Goal: Transaction & Acquisition: Purchase product/service

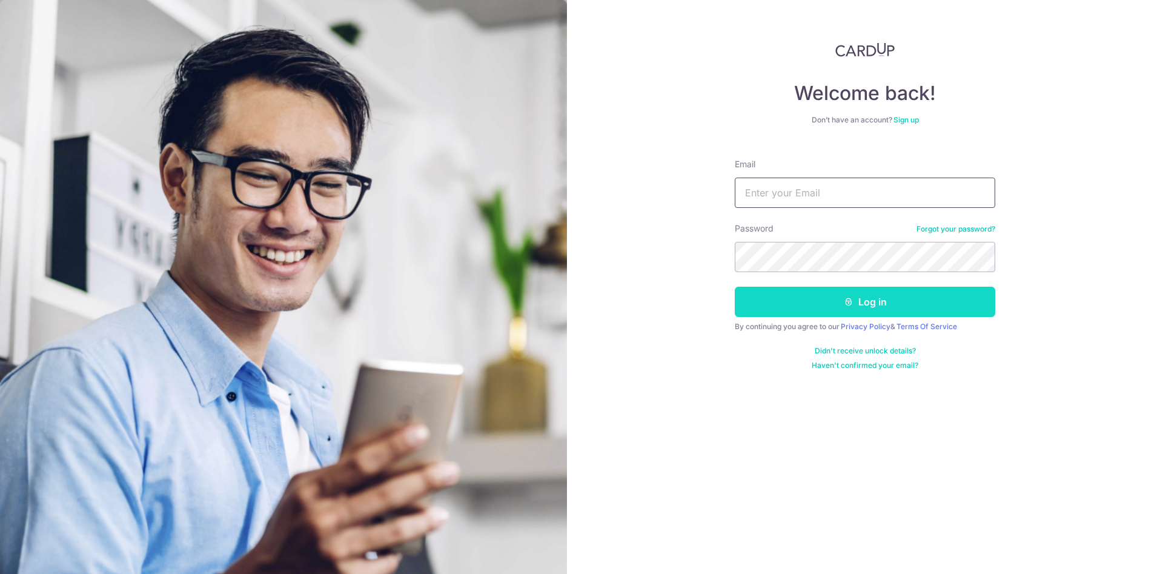
type input "[EMAIL_ADDRESS][DOMAIN_NAME]"
click at [810, 297] on button "Log in" at bounding box center [865, 301] width 260 height 30
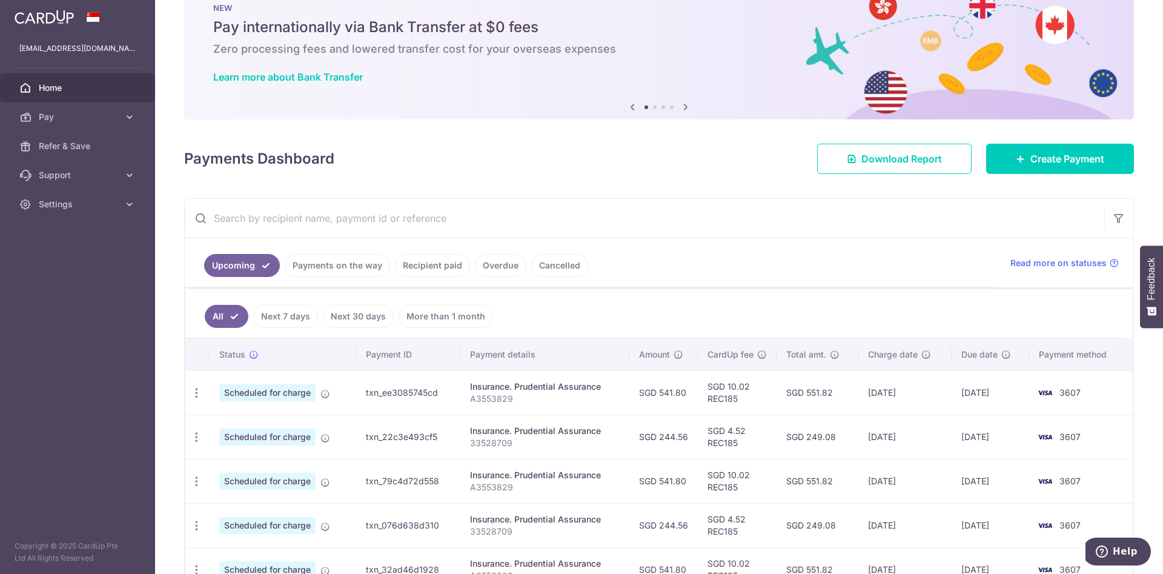
scroll to position [91, 0]
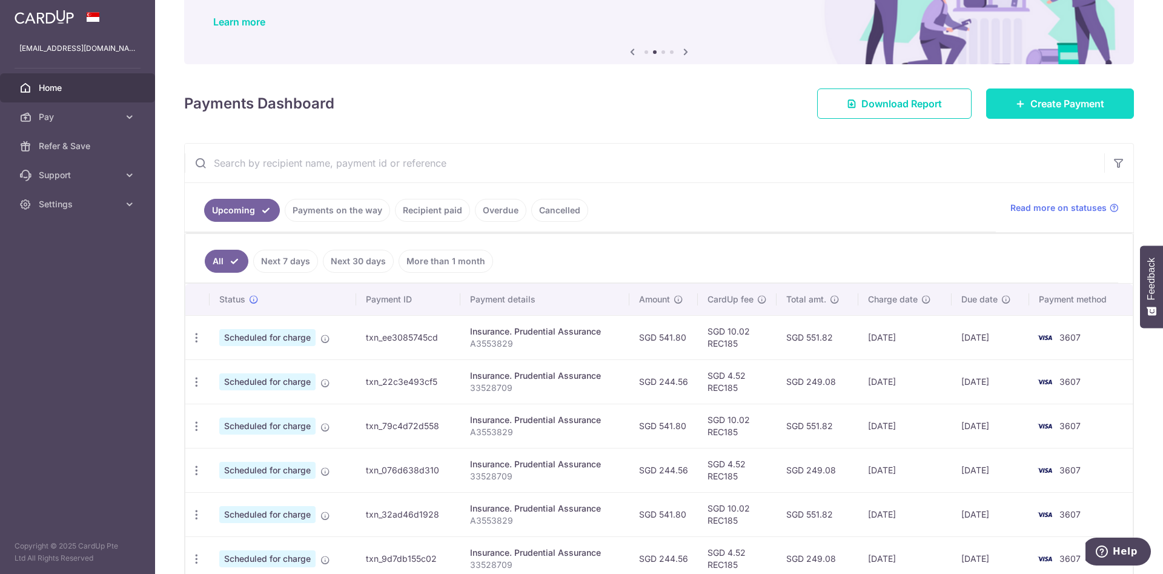
click at [1030, 99] on span "Create Payment" at bounding box center [1067, 103] width 74 height 15
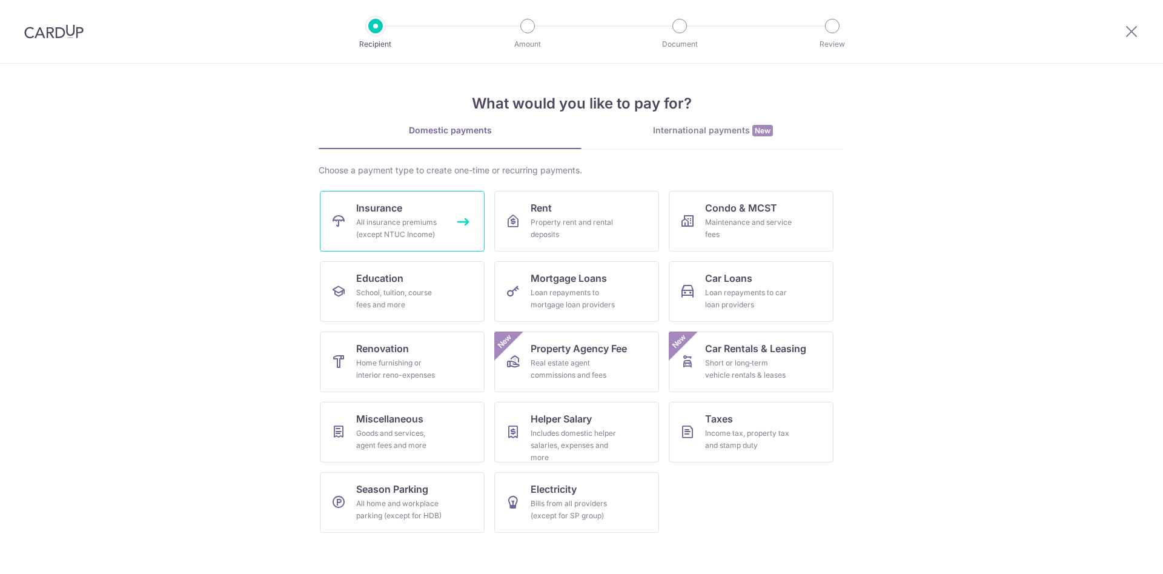
click at [414, 210] on link "Insurance All insurance premiums (except NTUC Income)" at bounding box center [402, 221] width 165 height 61
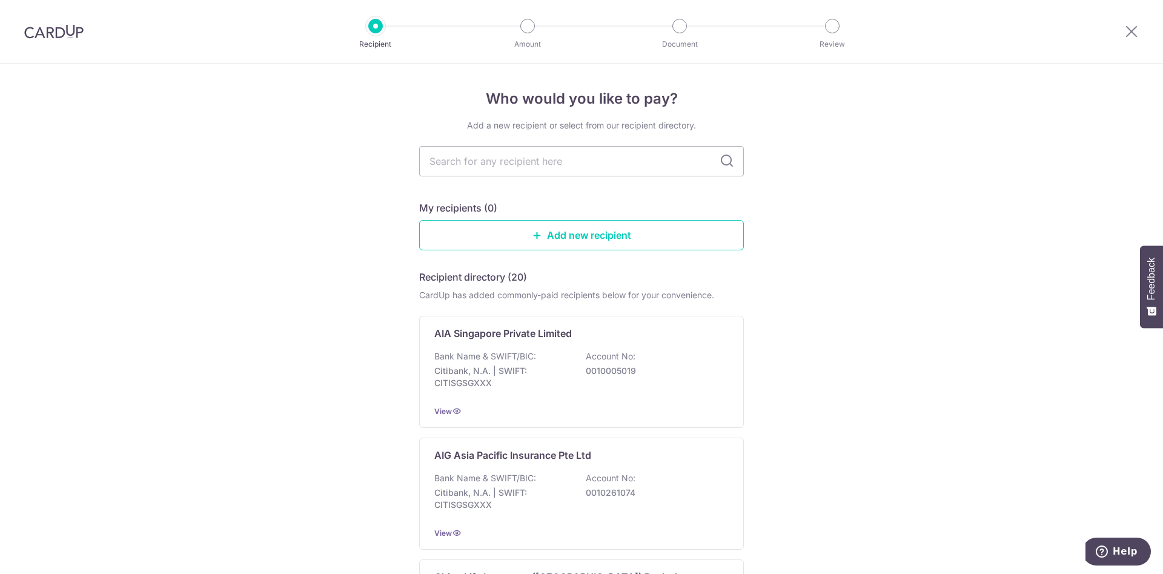
click at [621, 159] on input "text" at bounding box center [581, 161] width 325 height 30
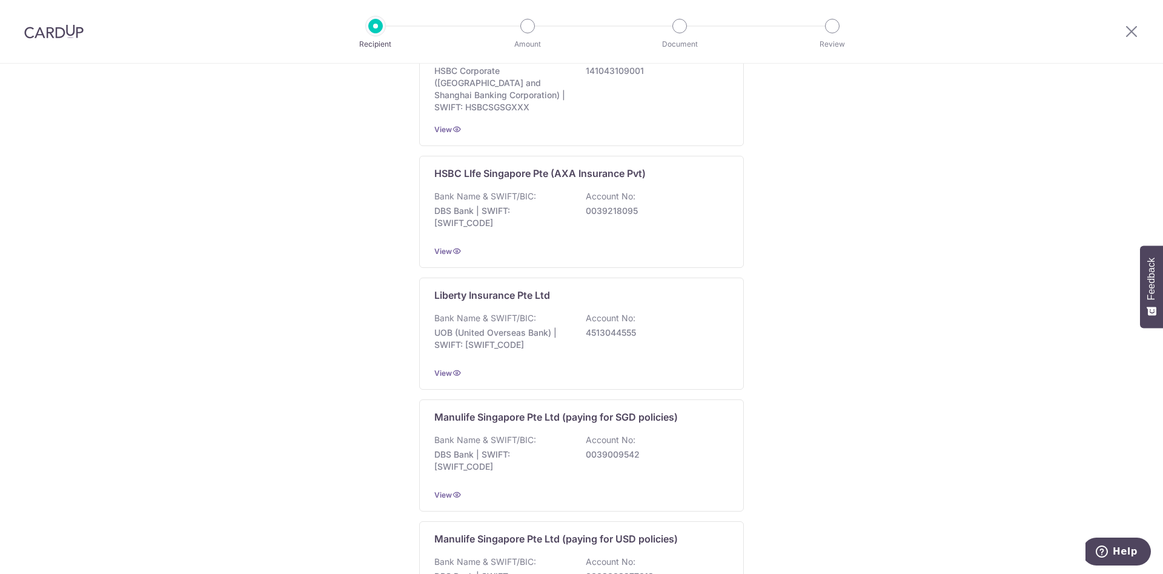
scroll to position [1080, 0]
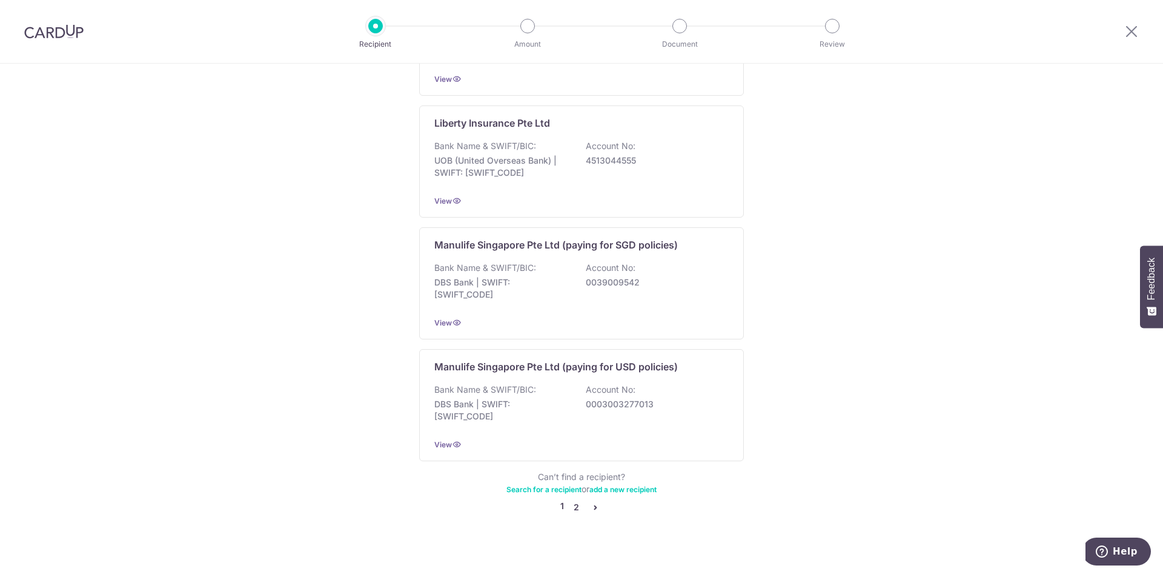
click at [574, 500] on link "2" at bounding box center [576, 507] width 15 height 15
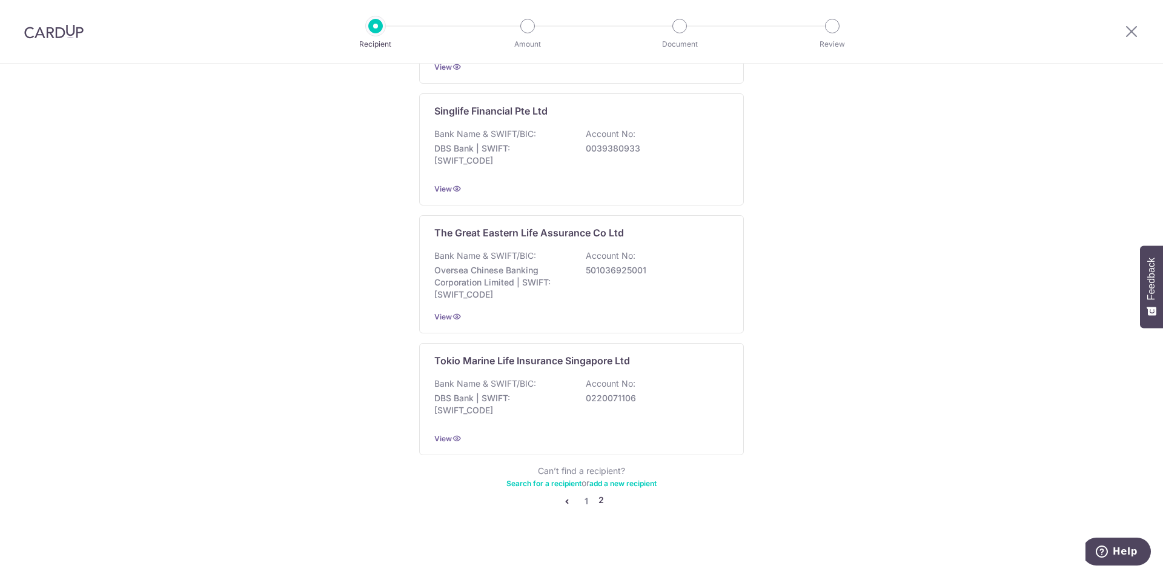
scroll to position [0, 0]
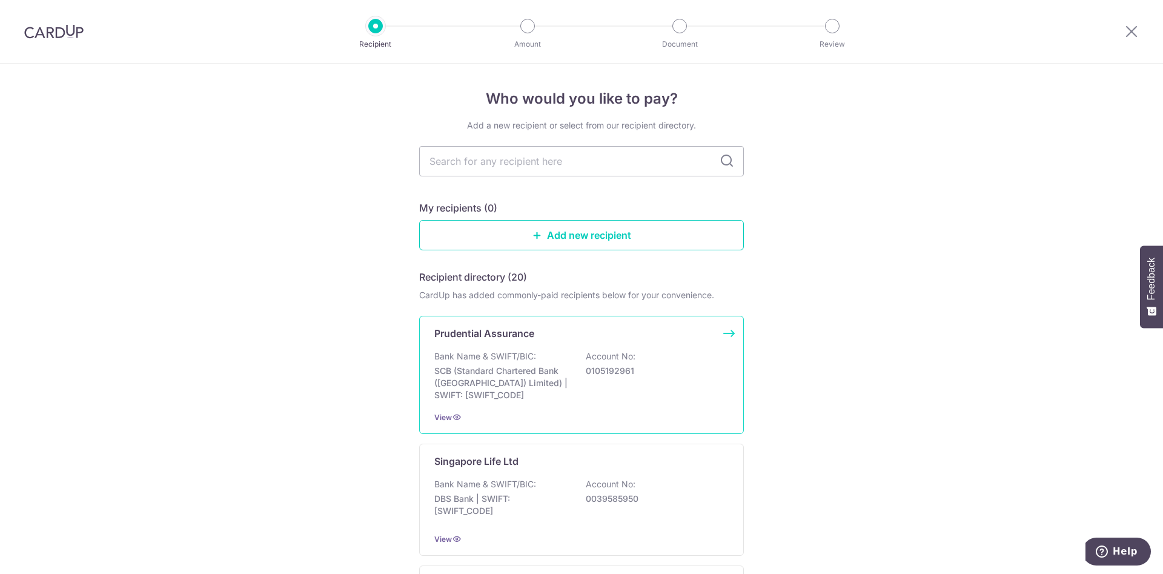
click at [589, 386] on div "Bank Name & SWIFT/BIC: SCB (Standard Chartered Bank (Singapore) Limited) | SWIF…" at bounding box center [581, 375] width 294 height 51
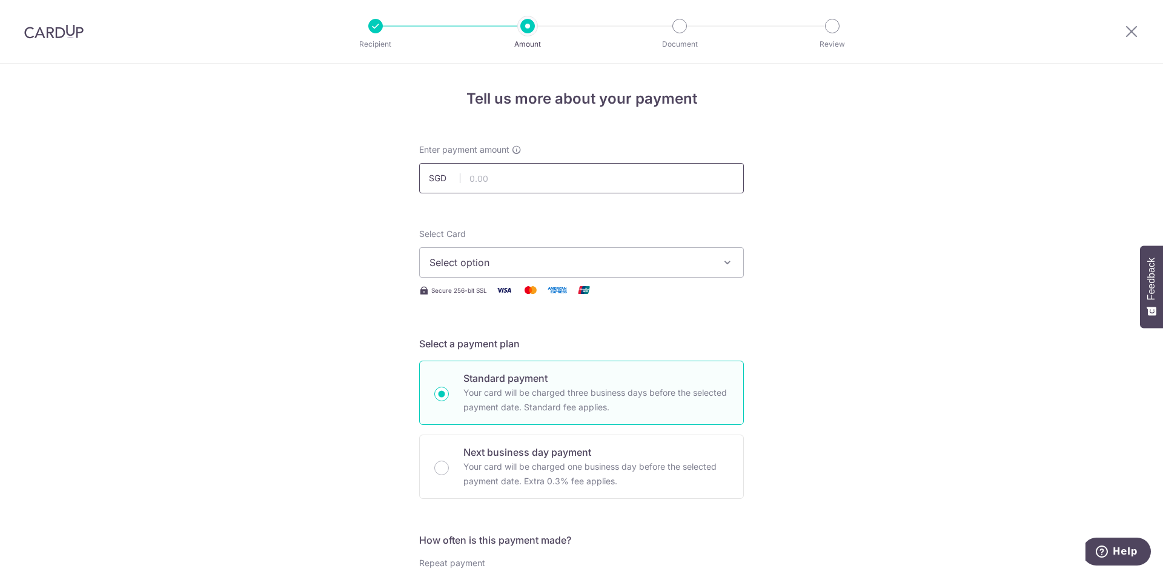
paste input "2,768.00"
type input "2,768.00"
click at [620, 259] on span "Select option" at bounding box center [570, 262] width 282 height 15
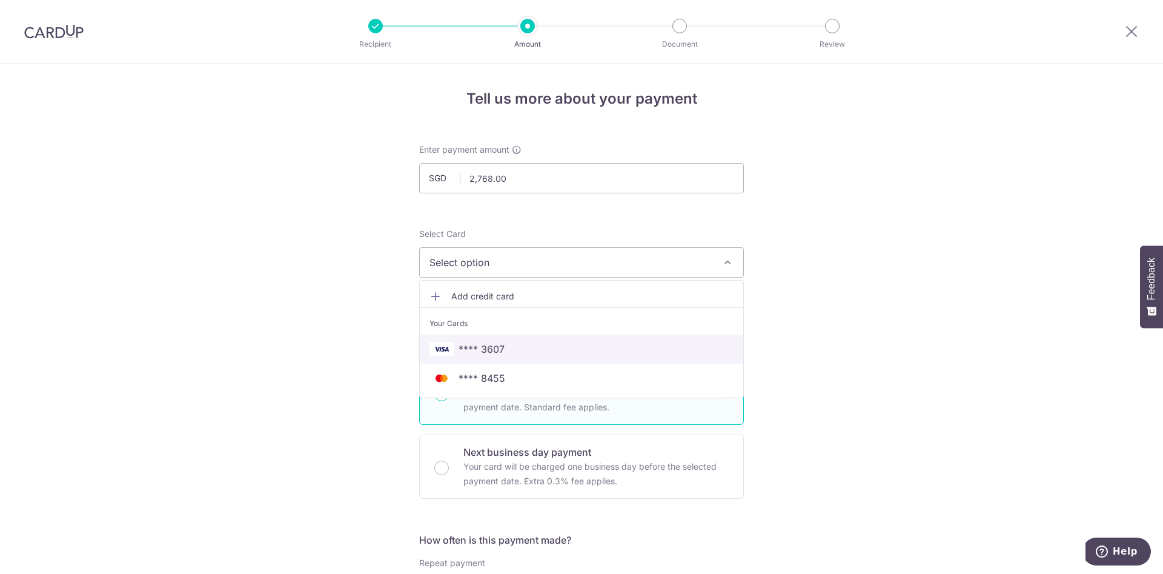
click at [587, 350] on span "**** 3607" at bounding box center [581, 349] width 304 height 15
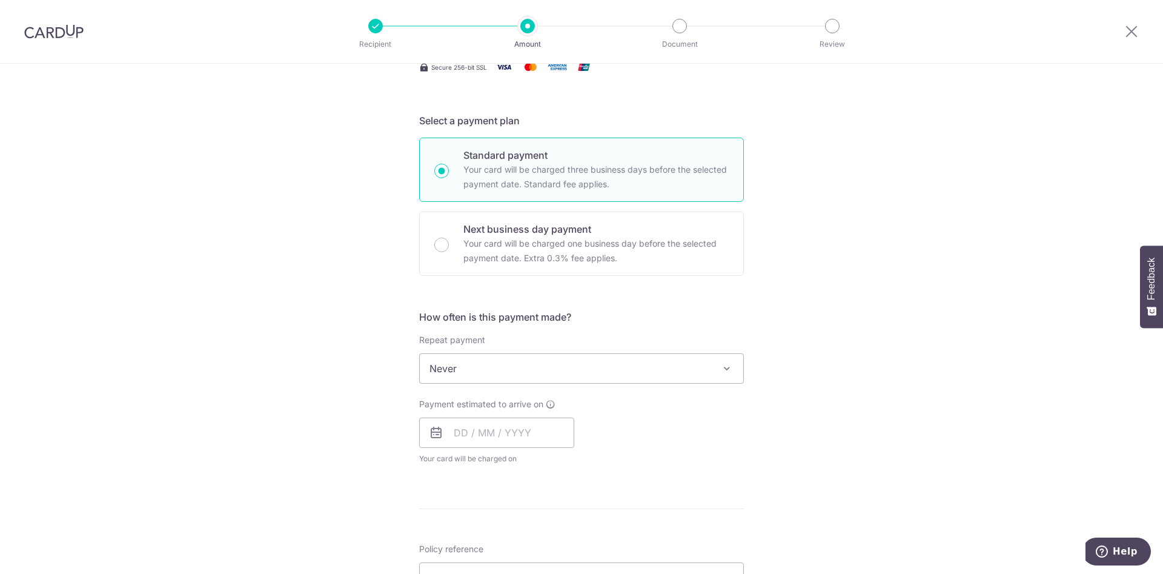
scroll to position [273, 0]
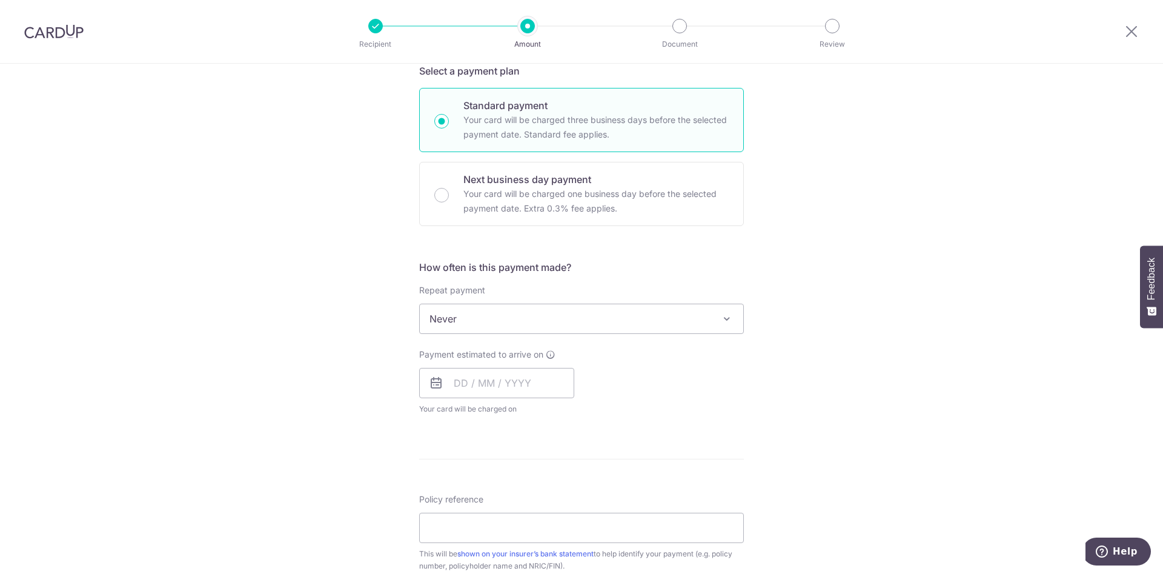
click at [691, 316] on span "Never" at bounding box center [581, 318] width 323 height 29
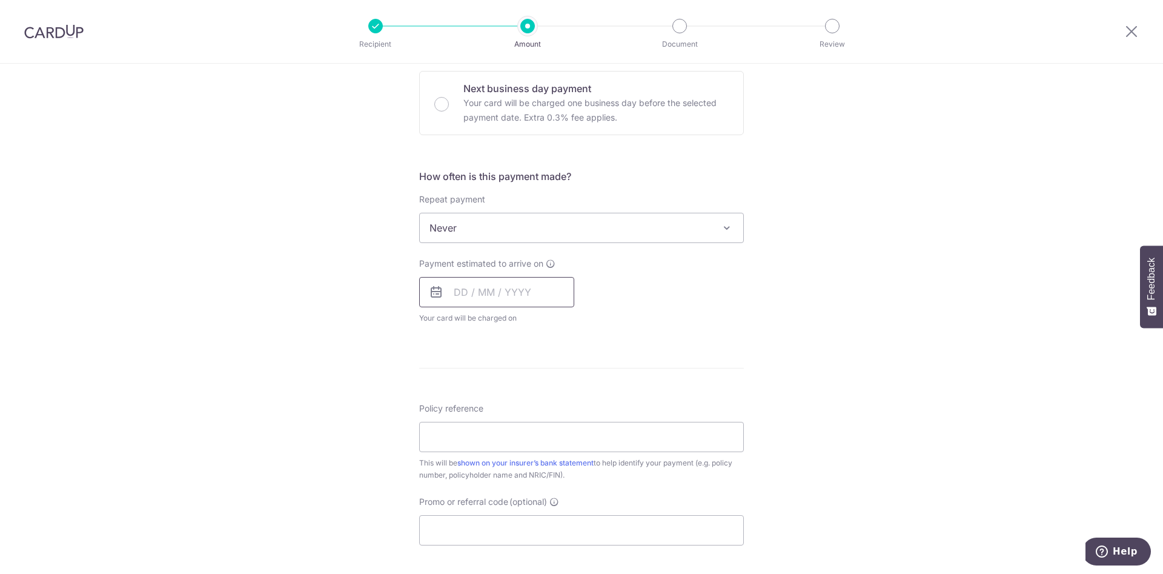
click at [519, 289] on input "text" at bounding box center [496, 292] width 155 height 30
click at [541, 400] on link "9" at bounding box center [540, 401] width 19 height 19
type input "[DATE]"
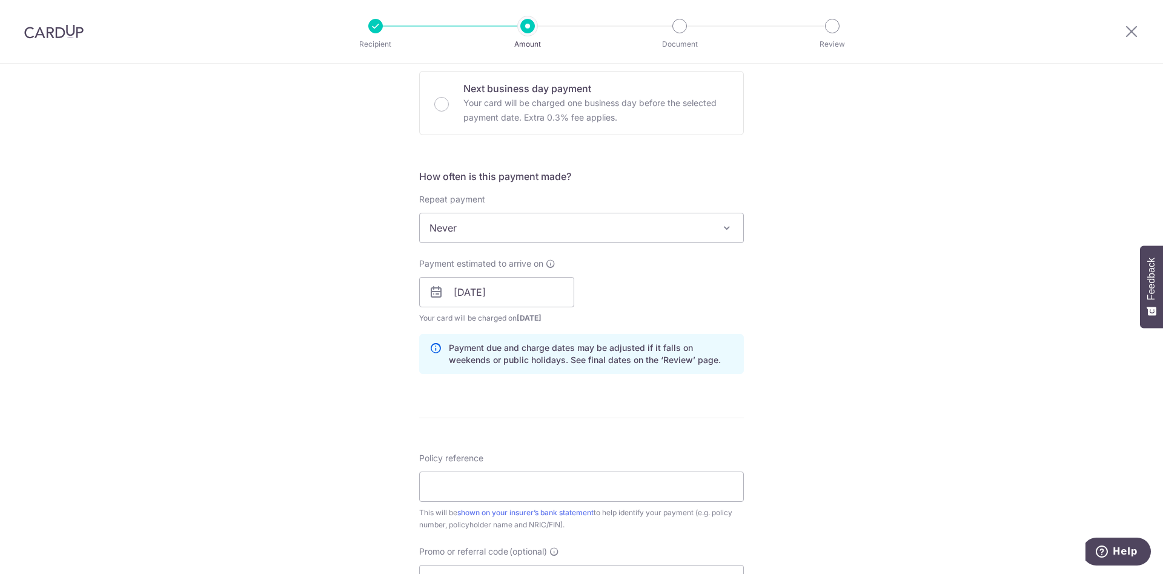
scroll to position [545, 0]
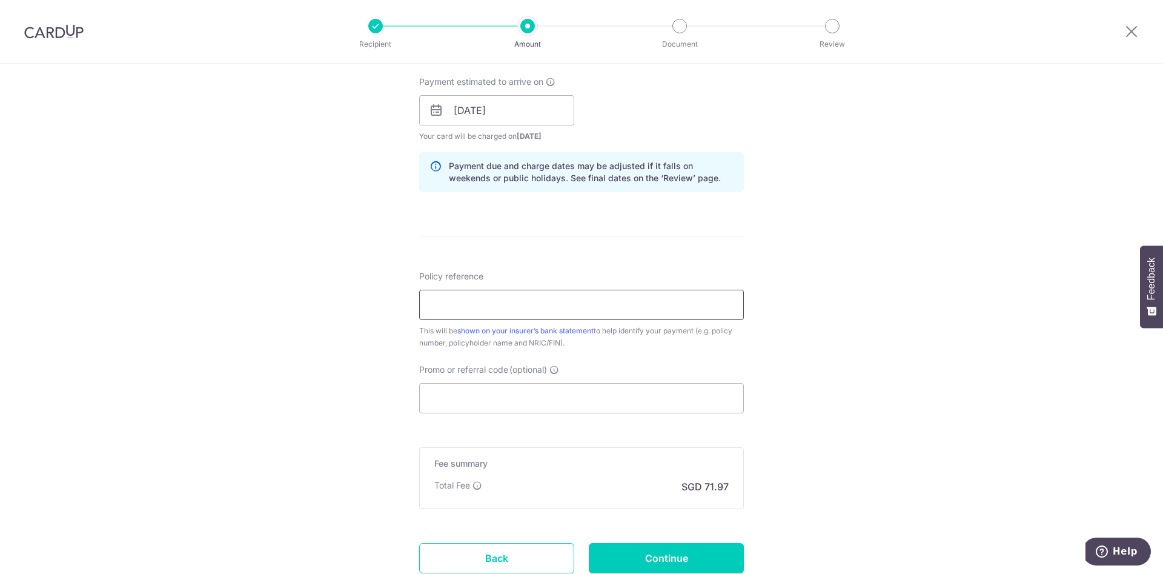
paste input "60009911"
click at [448, 308] on input "60009911" at bounding box center [581, 304] width 325 height 30
type input "60009911"
click at [462, 402] on input "Promo or referral code (optional)" at bounding box center [581, 398] width 325 height 30
paste input "MILELION"
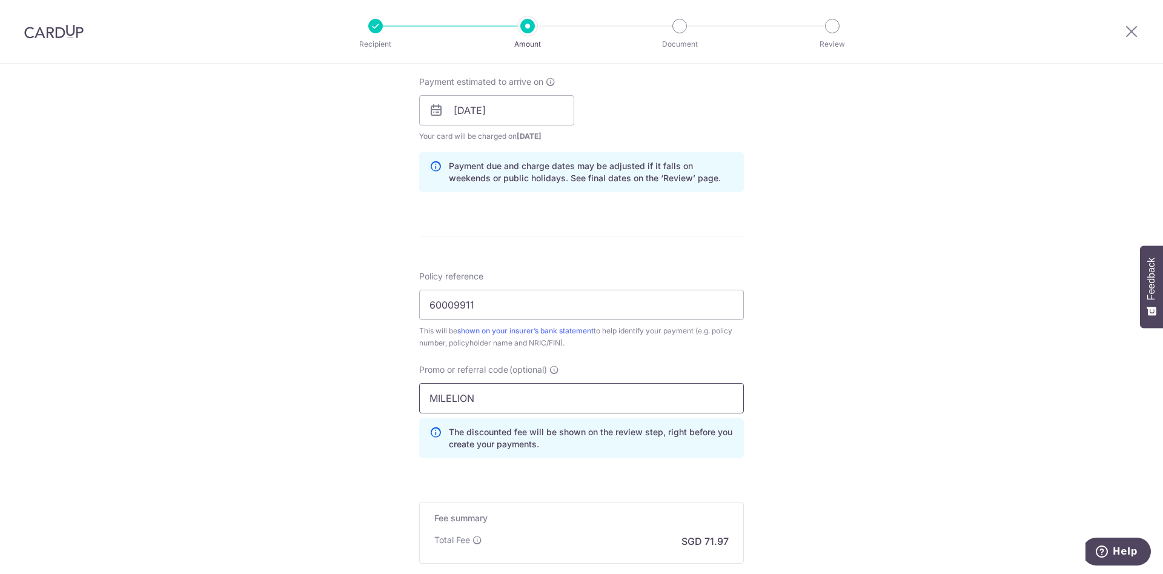
scroll to position [690, 0]
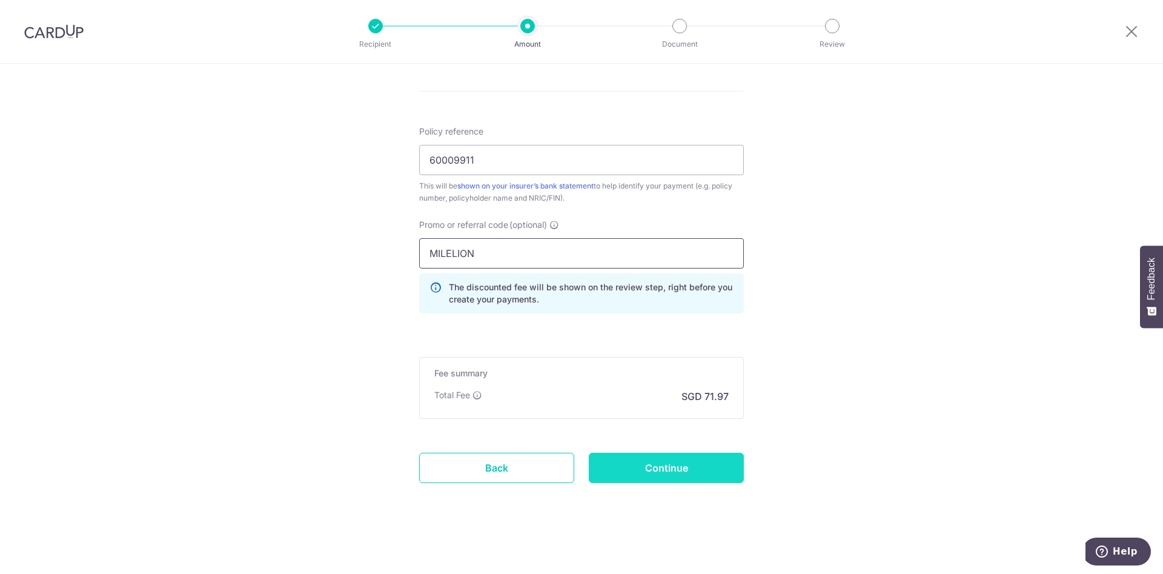
type input "MILELION"
click at [713, 475] on input "Continue" at bounding box center [666, 467] width 155 height 30
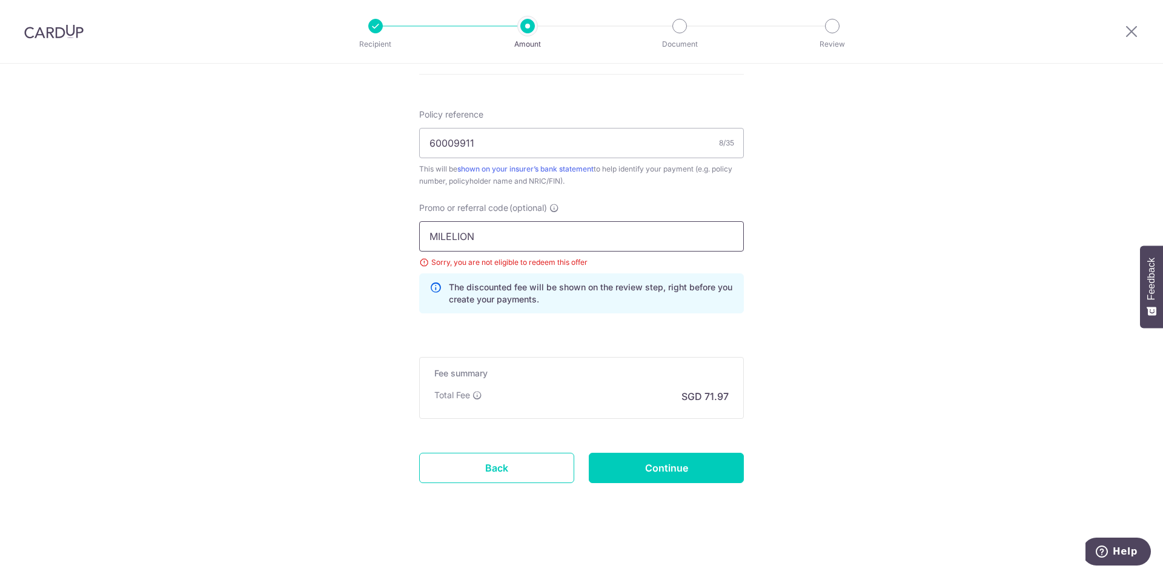
drag, startPoint x: 480, startPoint y: 243, endPoint x: 393, endPoint y: 236, distance: 86.9
paste input "REC185"
type input "REC185"
click at [632, 466] on input "Continue" at bounding box center [666, 467] width 155 height 30
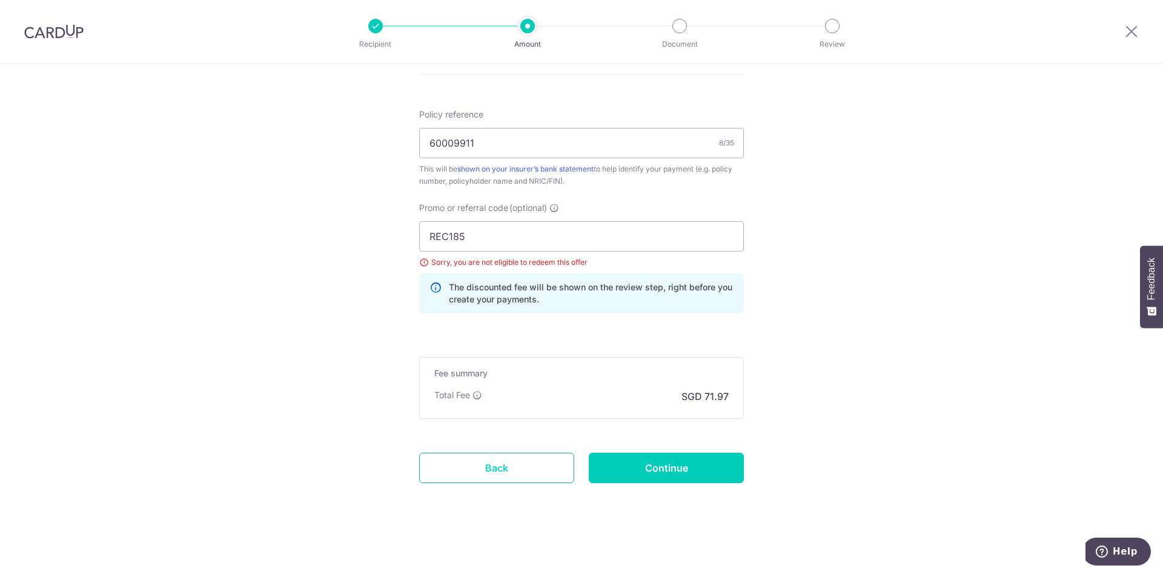
click at [509, 474] on link "Back" at bounding box center [496, 467] width 155 height 30
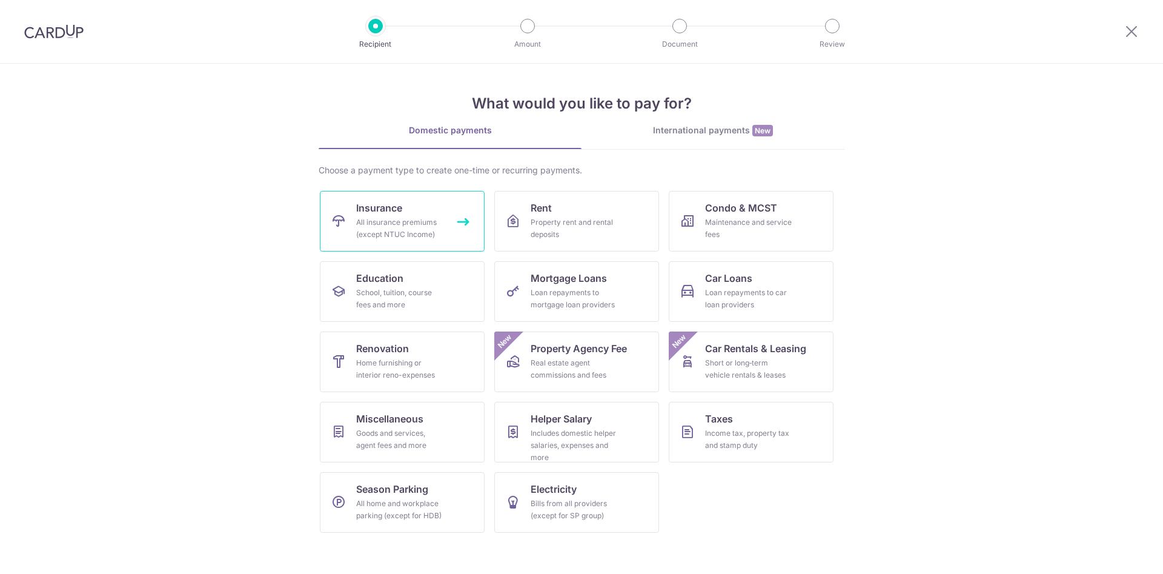
click at [372, 233] on div "All insurance premiums (except NTUC Income)" at bounding box center [399, 228] width 87 height 24
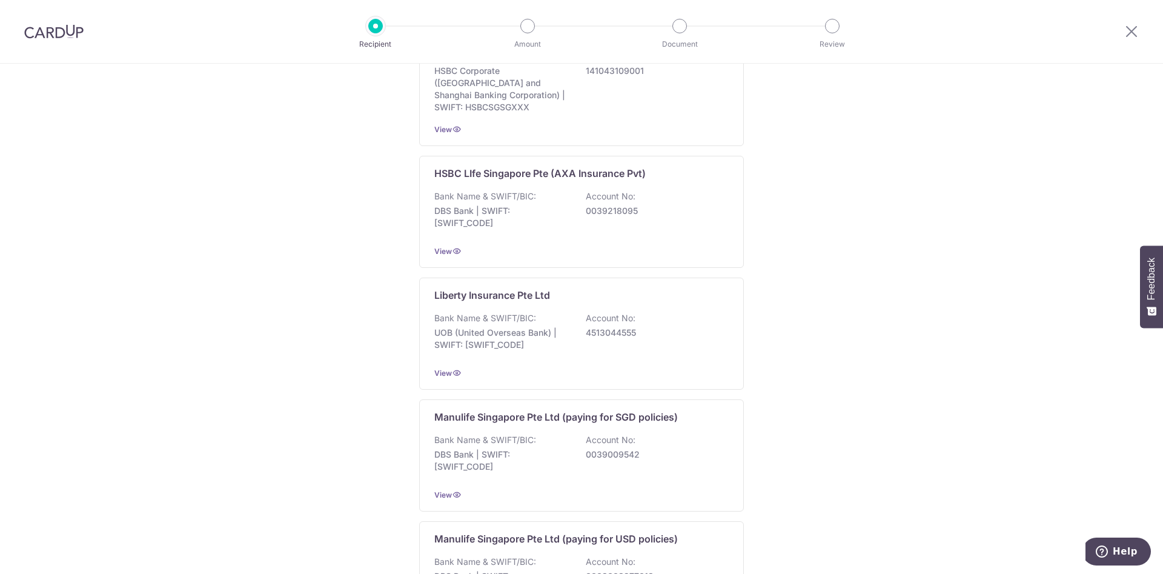
scroll to position [1080, 0]
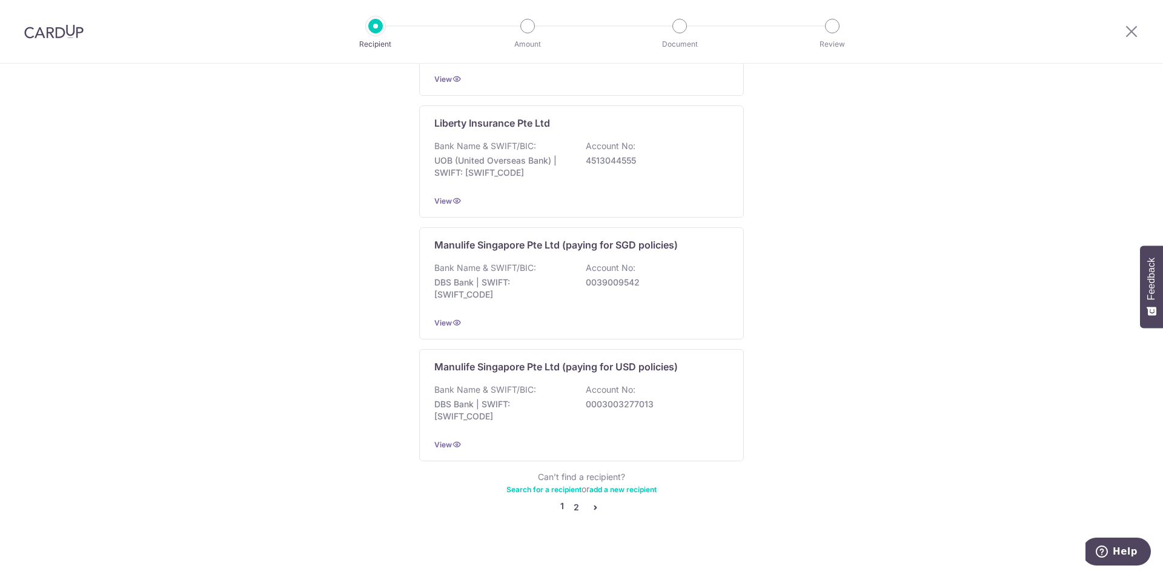
click at [572, 500] on link "2" at bounding box center [576, 507] width 15 height 15
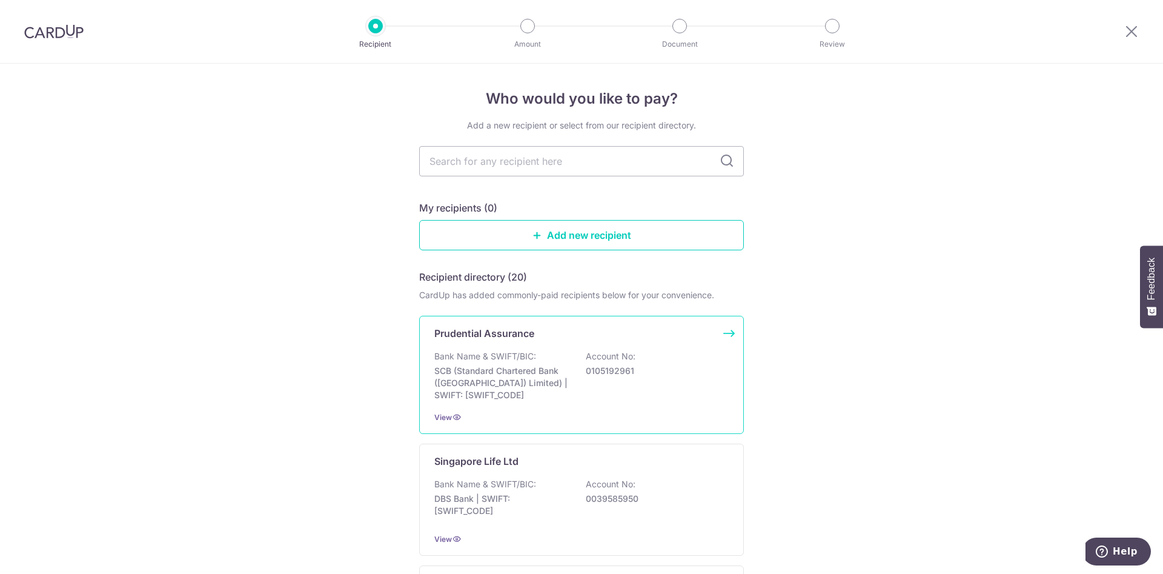
click at [558, 377] on p "SCB (Standard Chartered Bank ([GEOGRAPHIC_DATA]) Limited) | SWIFT: [SWIFT_CODE]" at bounding box center [502, 383] width 136 height 36
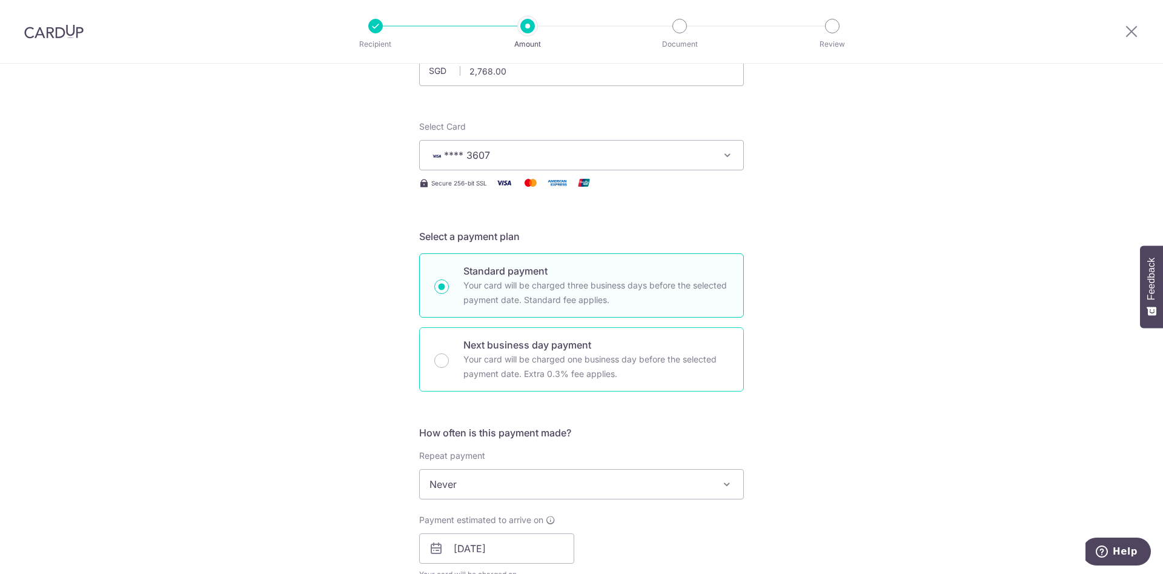
scroll to position [273, 0]
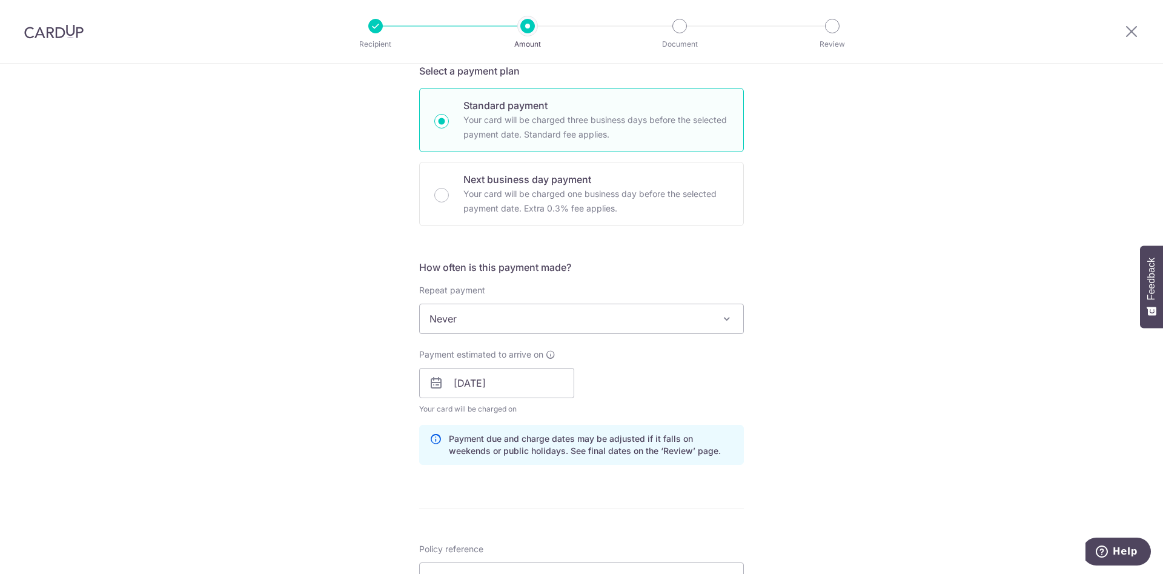
click at [607, 314] on span "Never" at bounding box center [581, 318] width 323 height 29
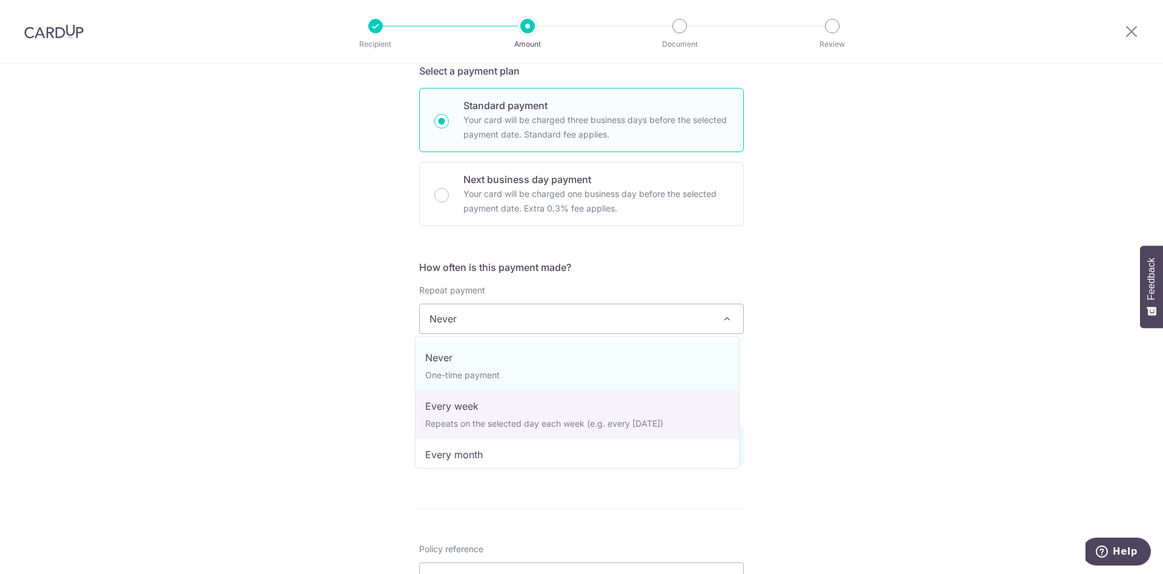
scroll to position [170, 0]
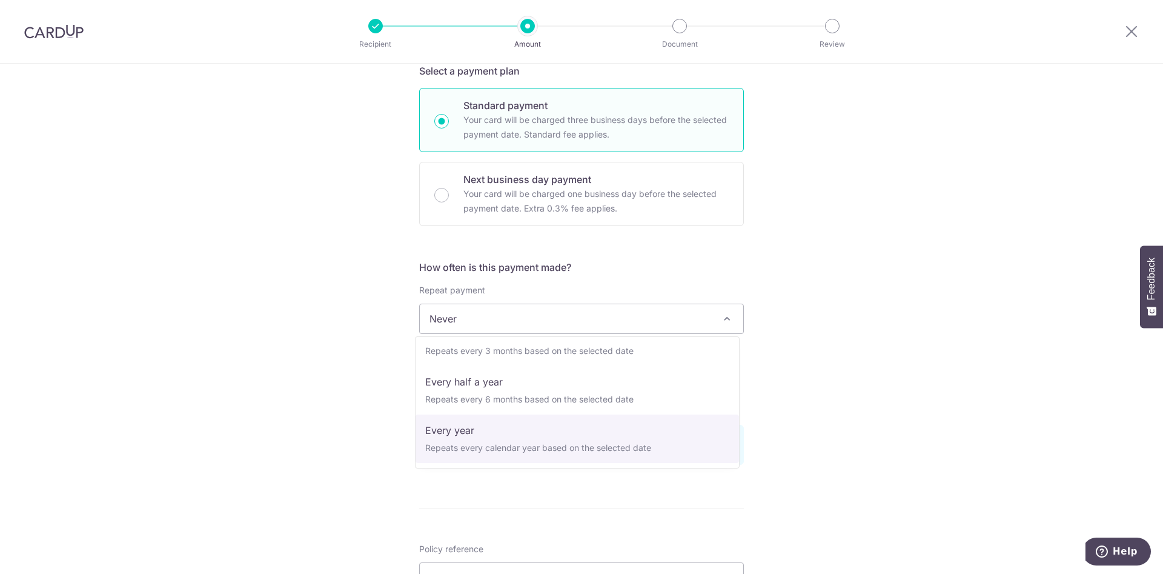
select select "6"
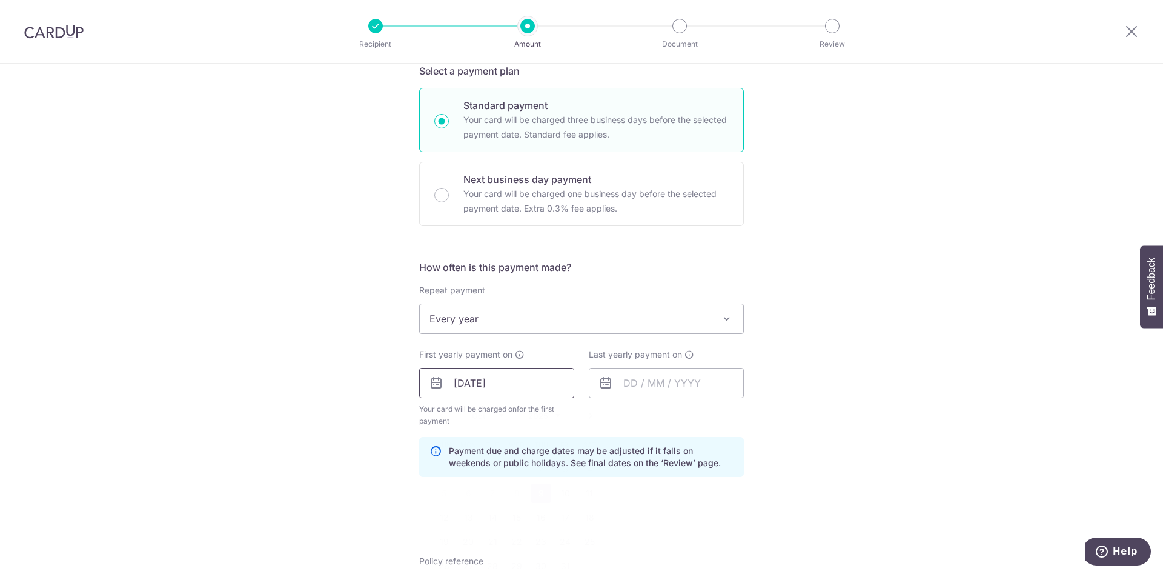
click at [541, 383] on input "[DATE]" at bounding box center [496, 383] width 155 height 30
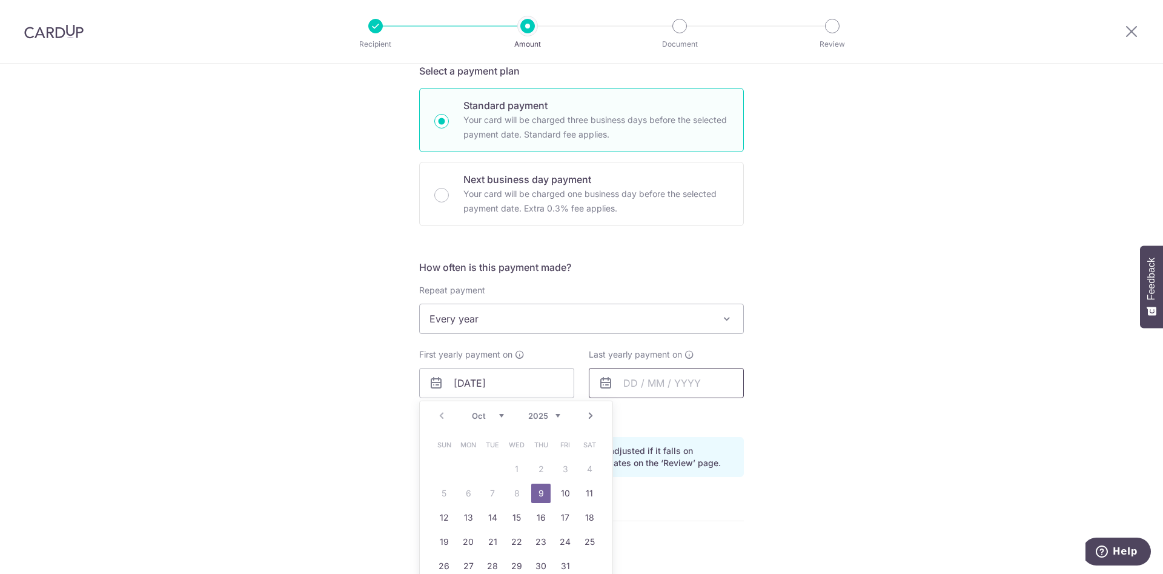
click at [624, 385] on input "text" at bounding box center [666, 383] width 155 height 30
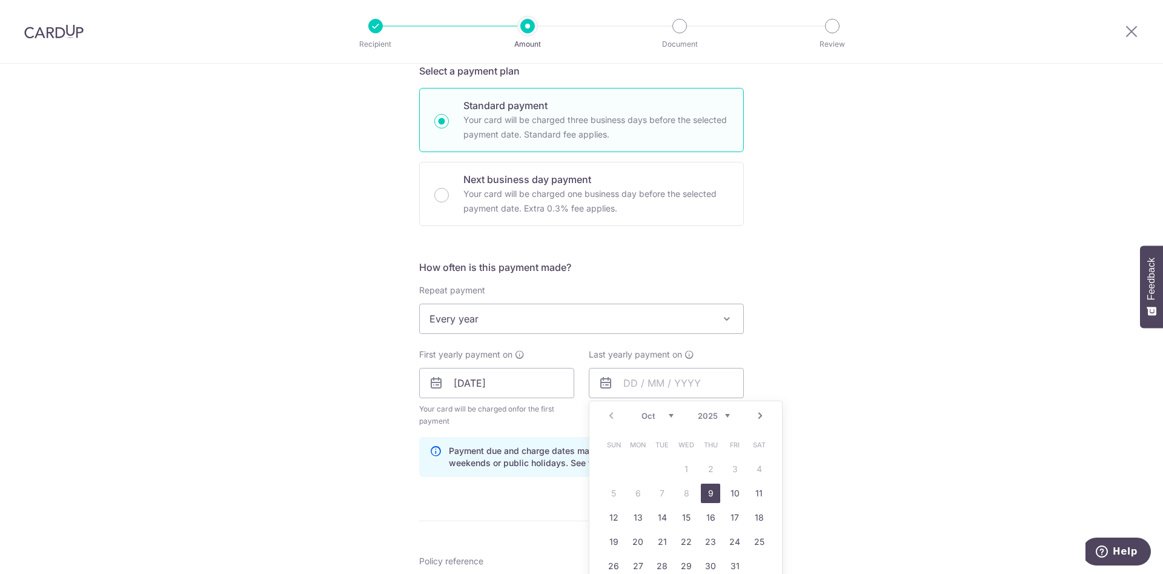
click at [607, 413] on div "Prev Next Oct Nov Dec 2025 2026 2027 2028 2029 2030 2031 2032 2033 2034 2035" at bounding box center [685, 415] width 193 height 29
click at [757, 414] on link "Next" at bounding box center [760, 415] width 15 height 15
click at [609, 417] on link "Prev" at bounding box center [611, 415] width 15 height 15
click at [609, 417] on div "Prev Next Oct Nov Dec 2025 2026 2027 2028 2029 2030 2031 2032 2033 2034 2035" at bounding box center [685, 415] width 193 height 29
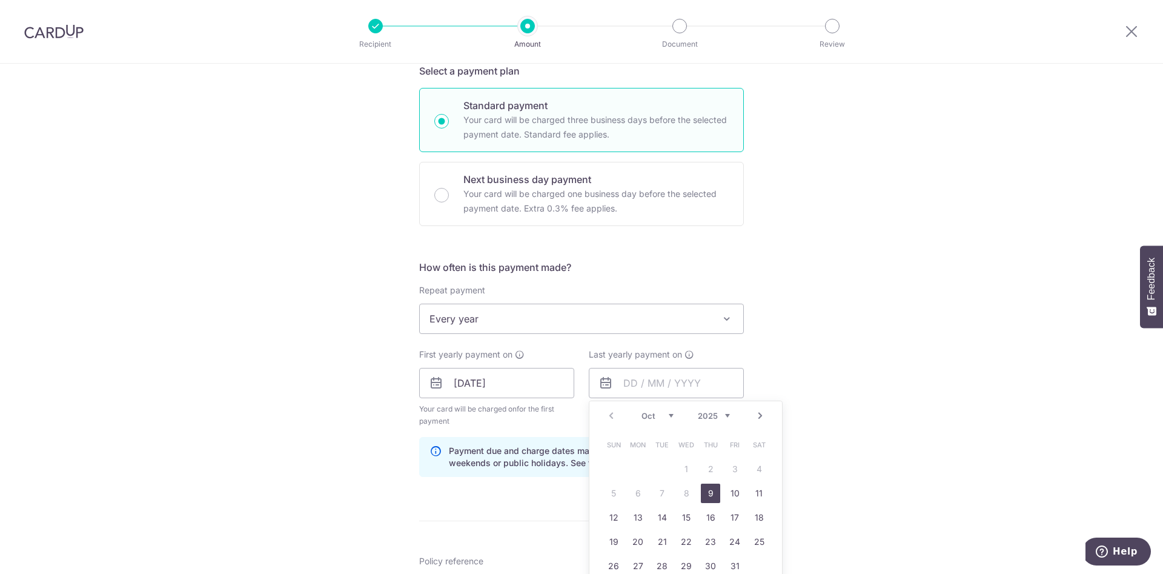
click at [609, 417] on div "Prev Next Oct Nov Dec 2025 2026 2027 2028 2029 2030 2031 2032 2033 2034 2035" at bounding box center [685, 415] width 193 height 29
click at [754, 414] on link "Next" at bounding box center [760, 415] width 15 height 15
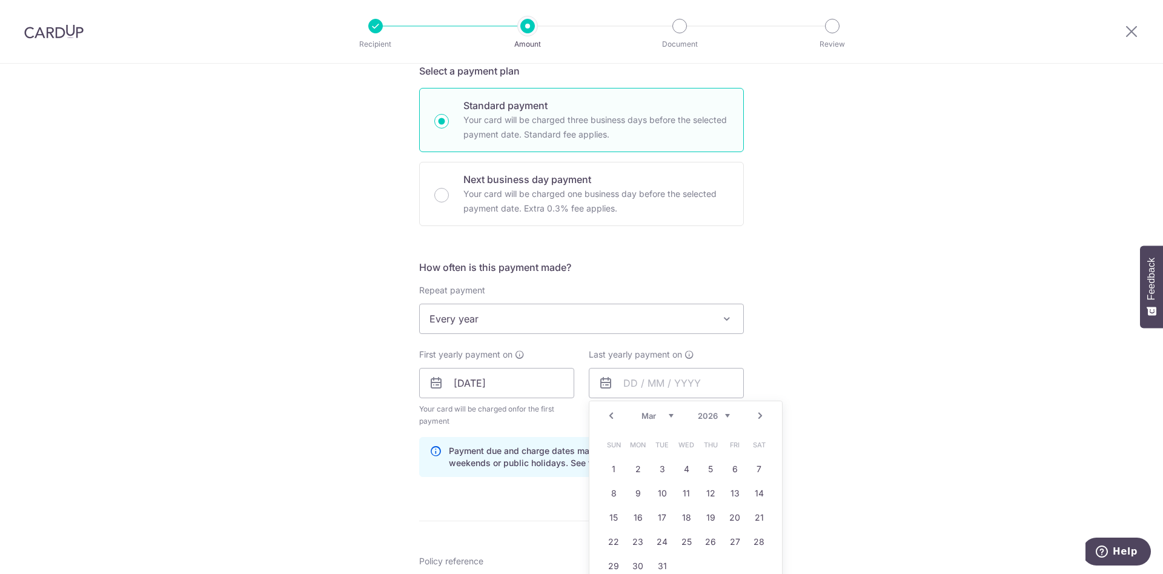
click at [754, 414] on link "Next" at bounding box center [760, 415] width 15 height 15
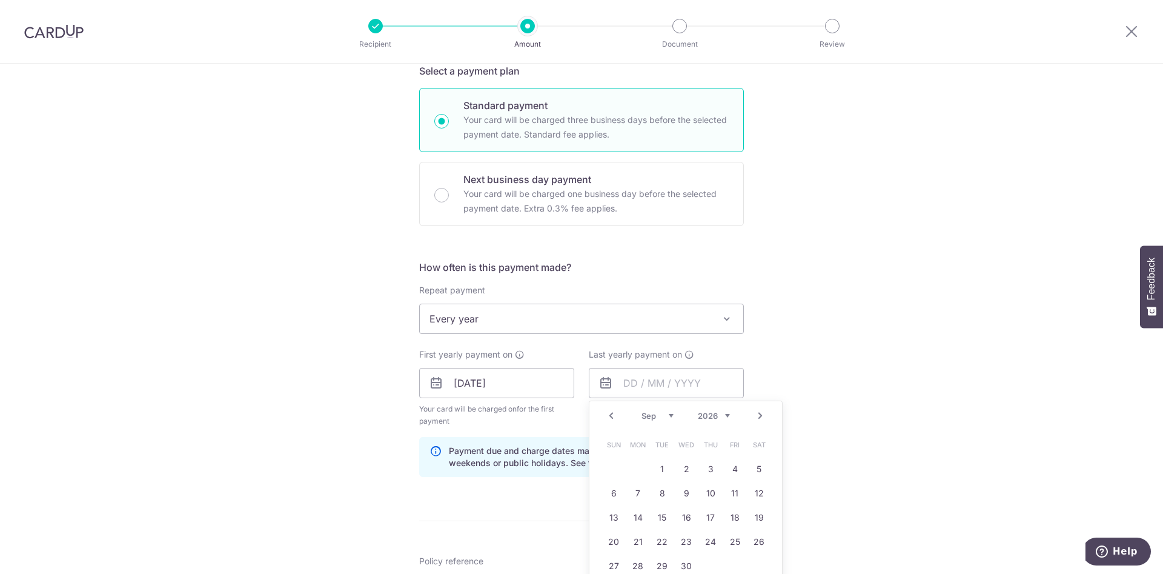
click at [754, 414] on link "Next" at bounding box center [760, 415] width 15 height 15
click at [609, 414] on link "Prev" at bounding box center [611, 415] width 15 height 15
click at [612, 417] on link "Prev" at bounding box center [611, 415] width 15 height 15
click at [686, 558] on link "30" at bounding box center [685, 565] width 19 height 19
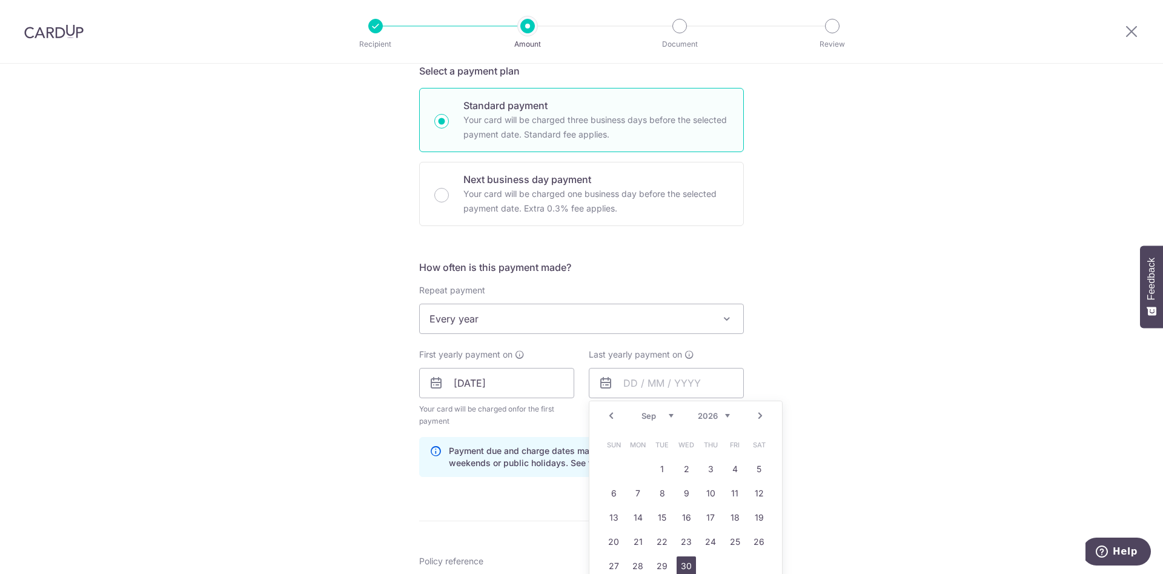
type input "[DATE]"
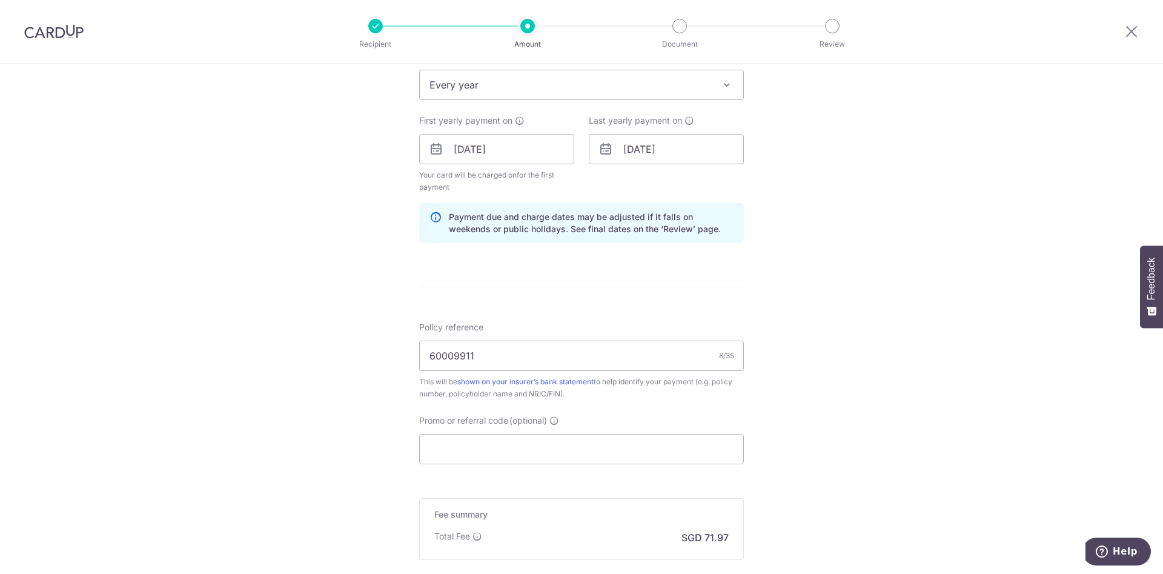
scroll to position [545, 0]
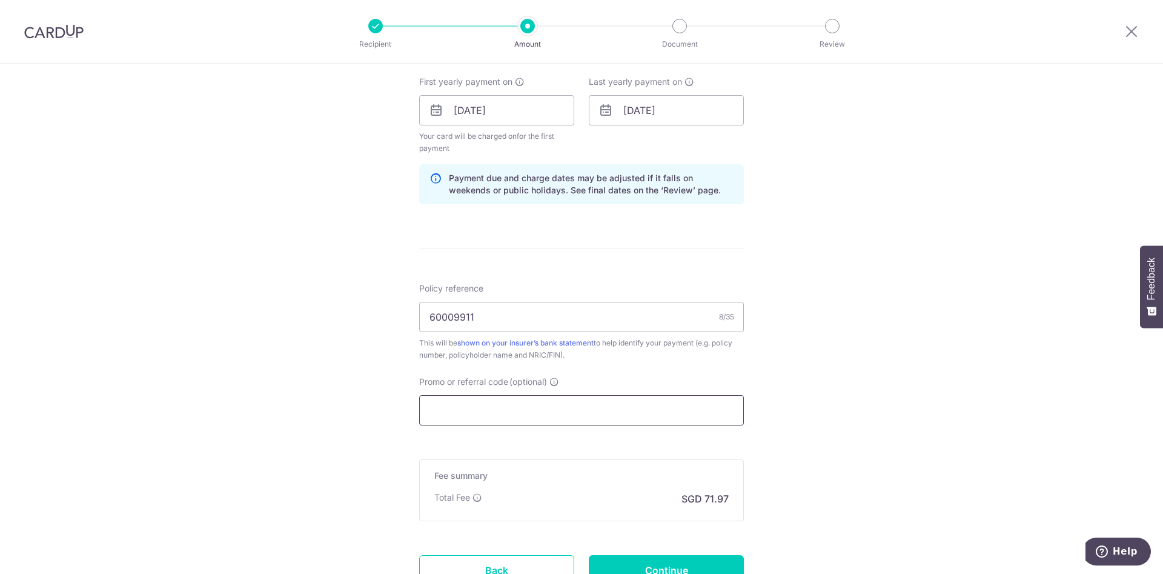
click at [537, 412] on input "Promo or referral code (optional)" at bounding box center [581, 410] width 325 height 30
paste input "REC185"
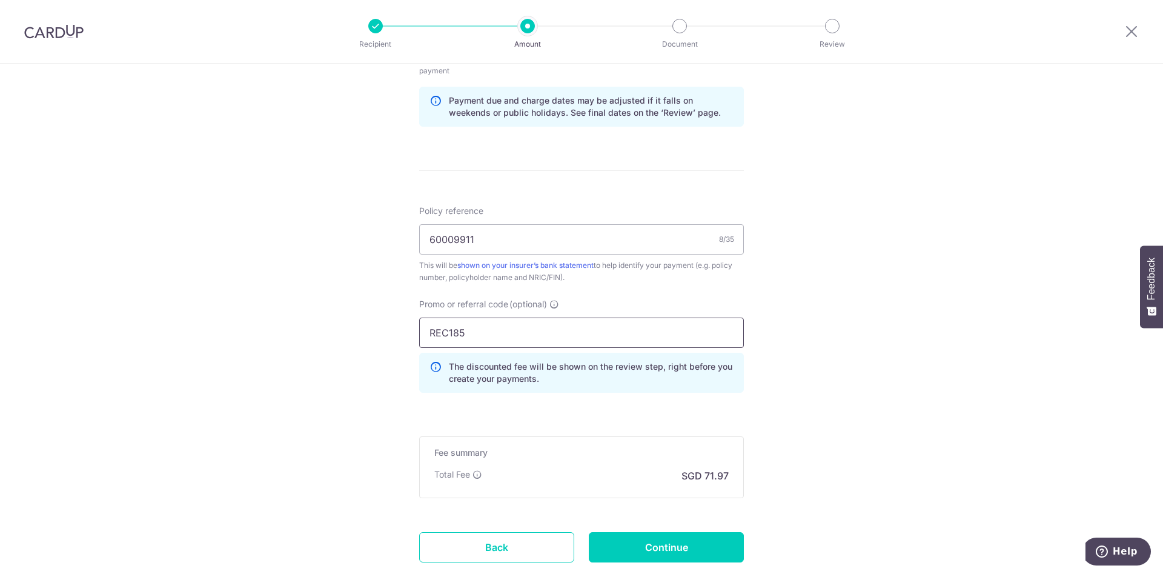
scroll to position [702, 0]
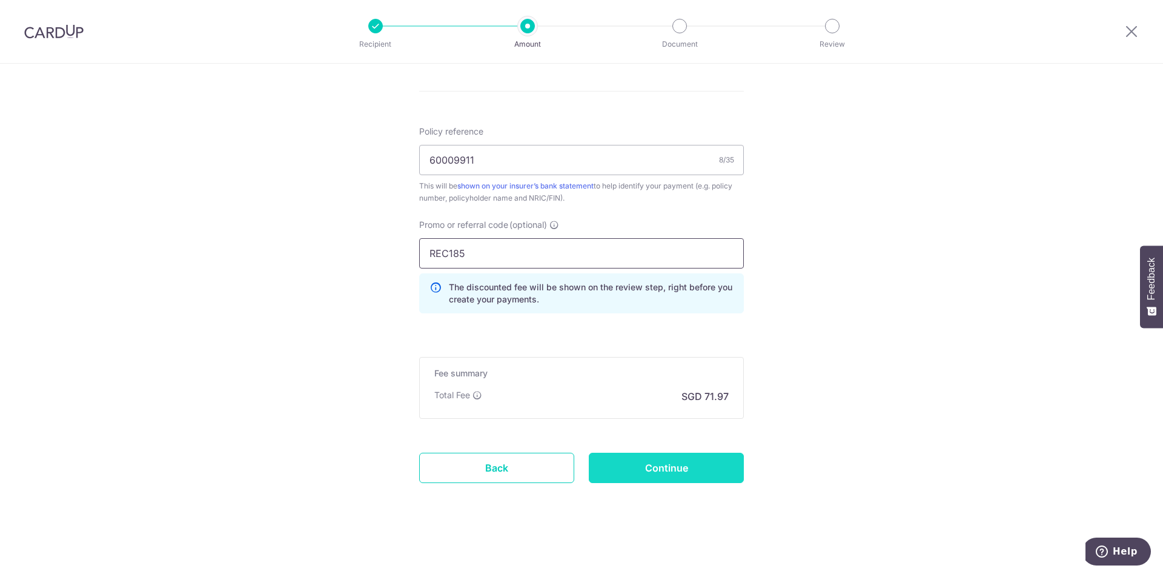
type input "REC185"
click at [676, 468] on input "Continue" at bounding box center [666, 467] width 155 height 30
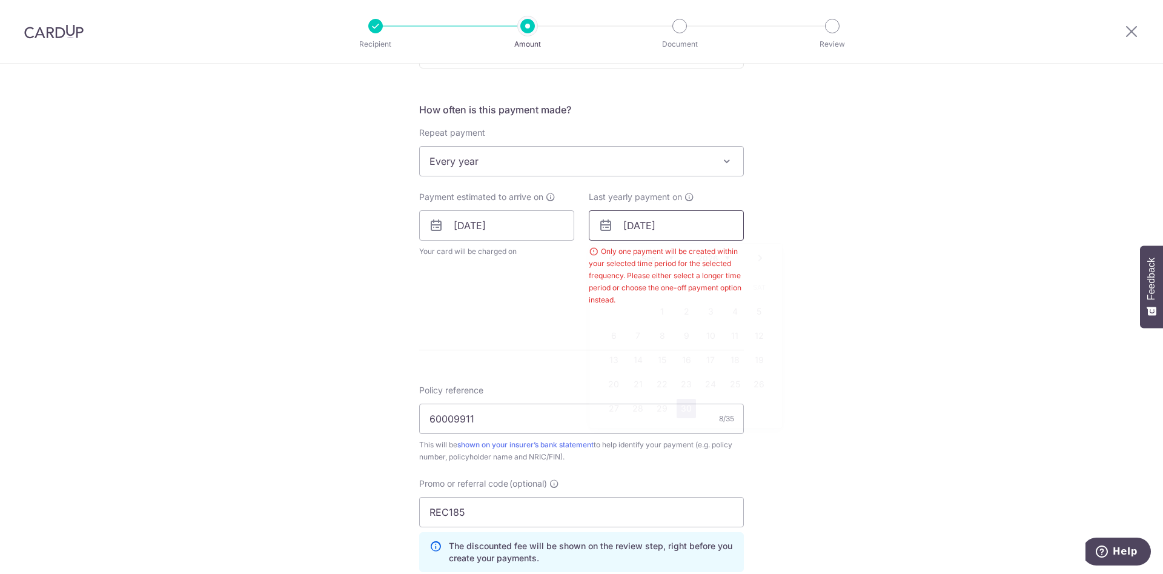
click at [698, 231] on input "[DATE]" at bounding box center [666, 225] width 155 height 30
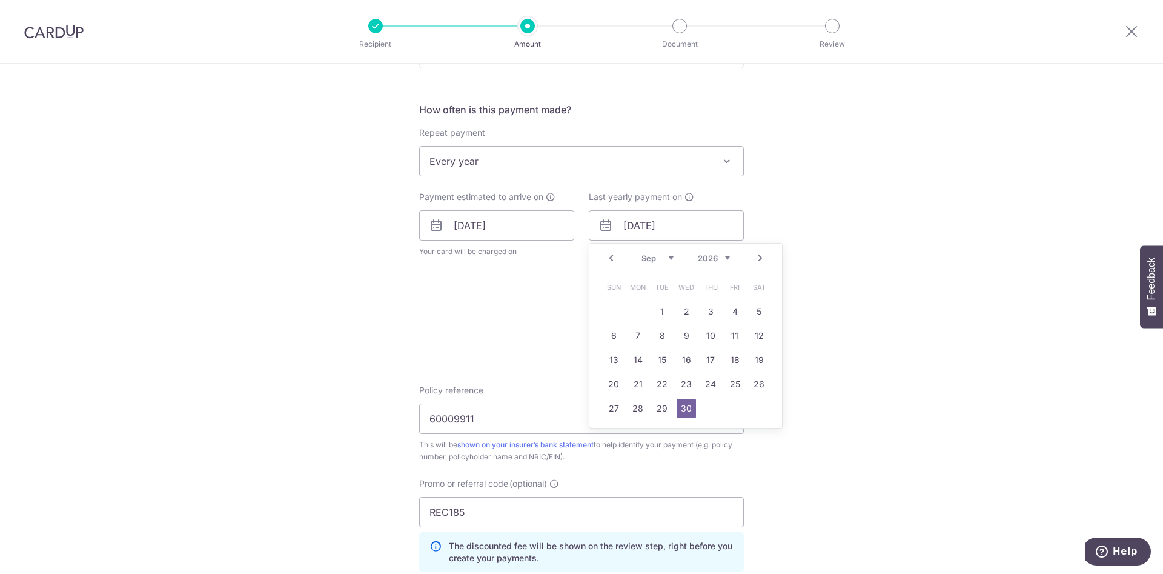
click at [753, 261] on link "Next" at bounding box center [760, 258] width 15 height 15
click at [704, 314] on link "1" at bounding box center [710, 311] width 19 height 19
type input "[DATE]"
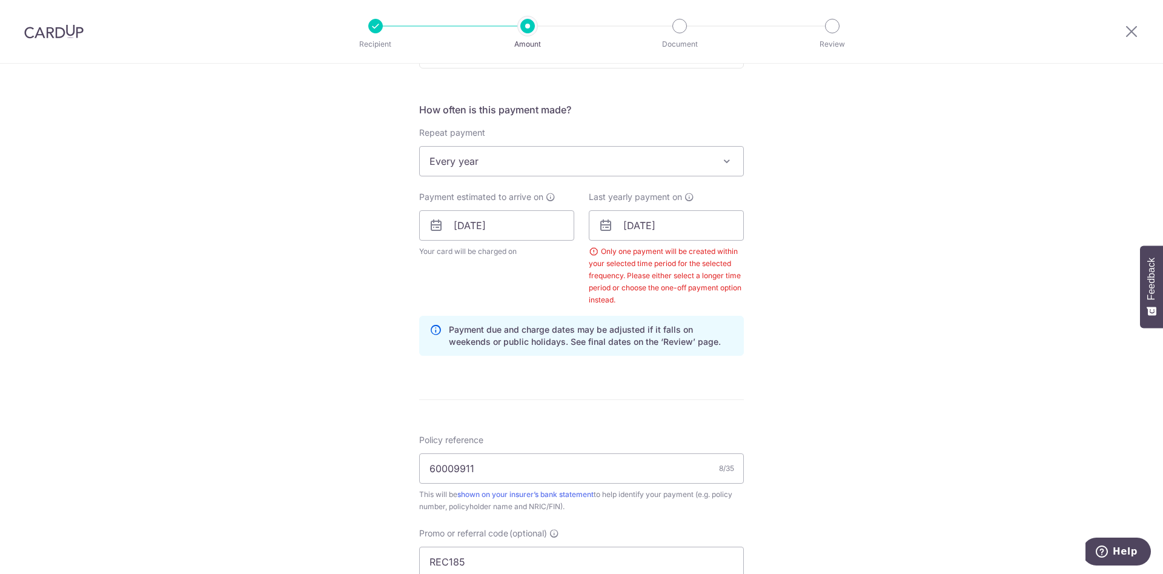
scroll to position [738, 0]
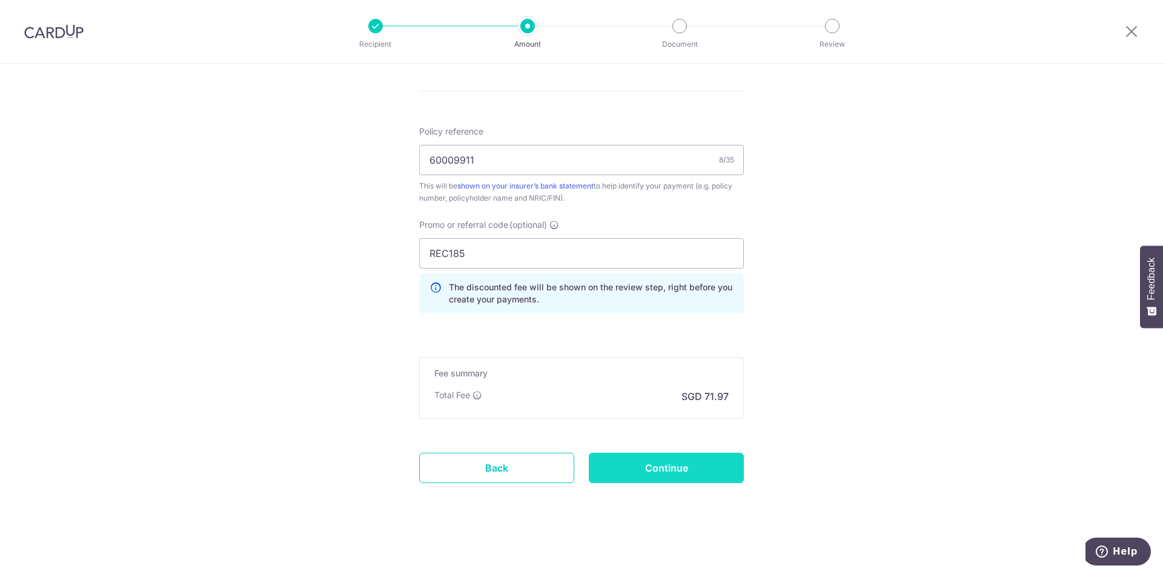
click at [667, 465] on input "Continue" at bounding box center [666, 467] width 155 height 30
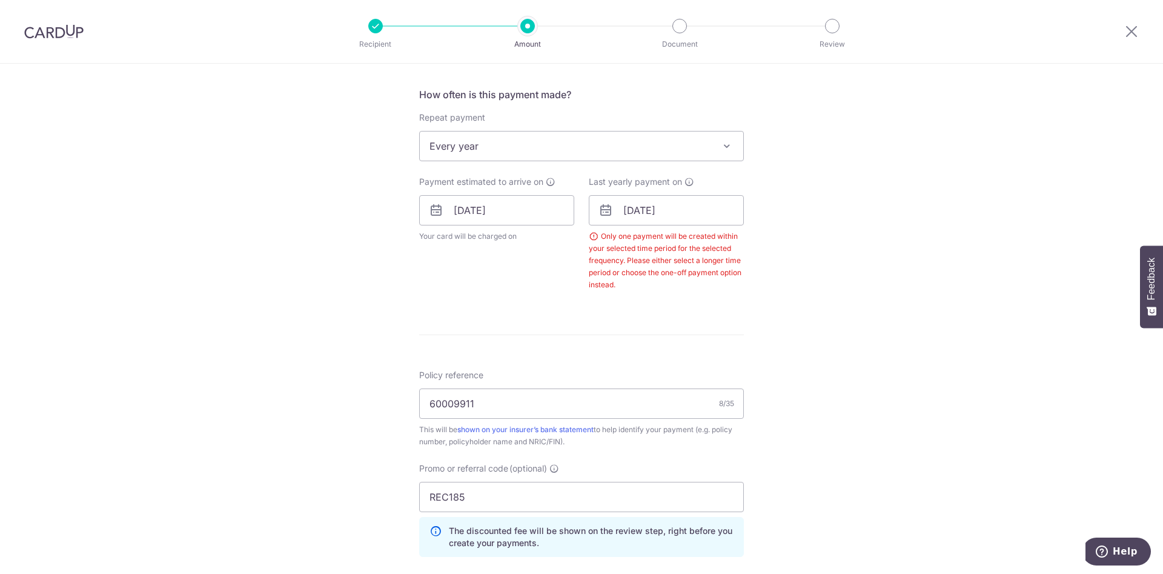
scroll to position [430, 0]
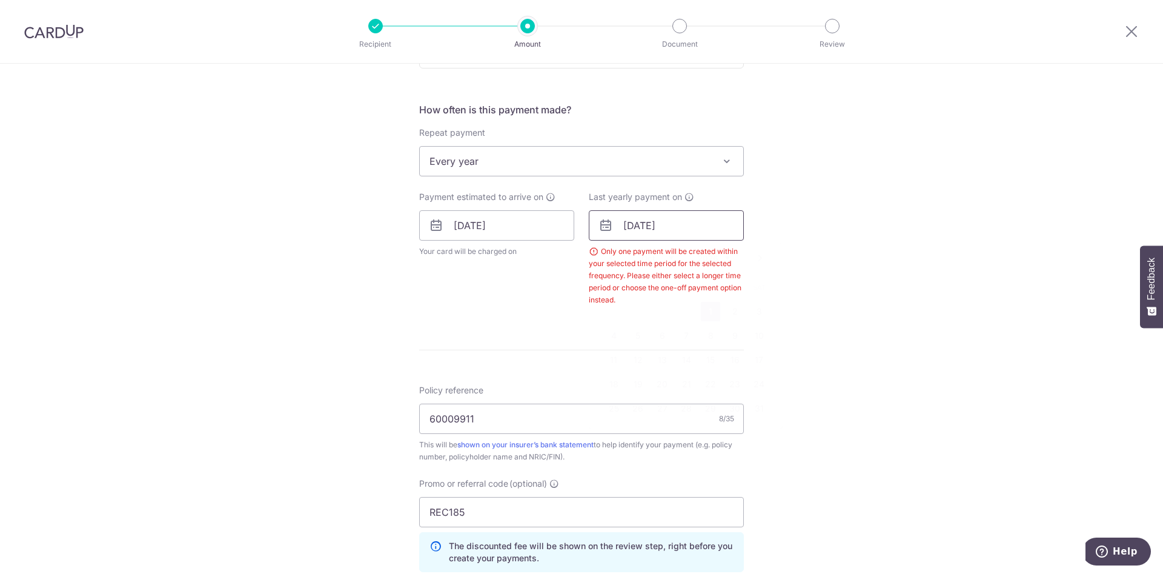
click at [673, 220] on input "[DATE]" at bounding box center [666, 225] width 155 height 30
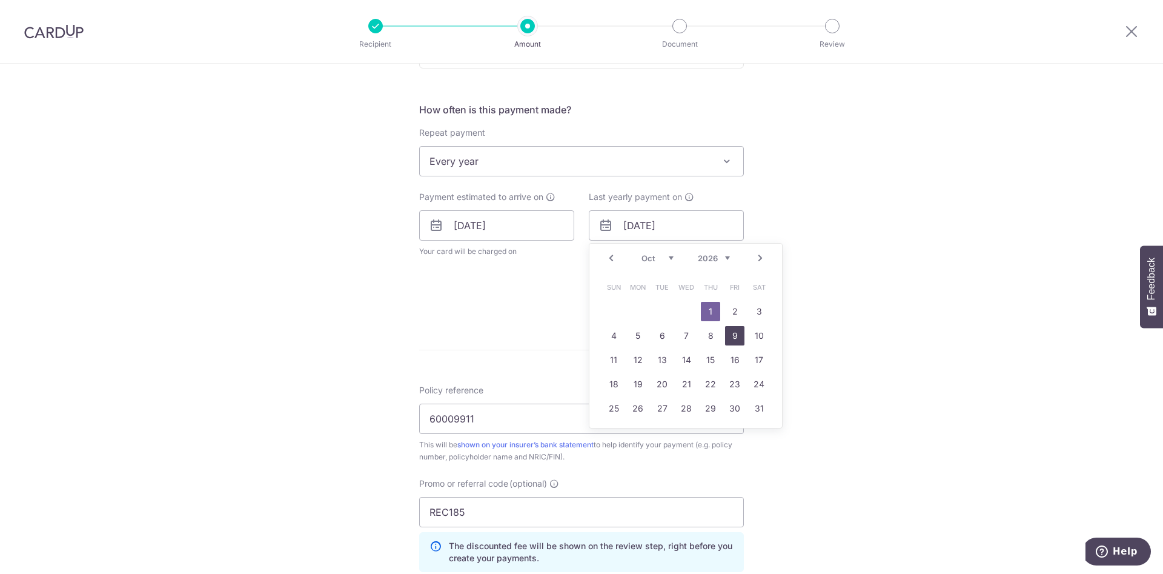
click at [726, 337] on link "9" at bounding box center [734, 335] width 19 height 19
type input "09/10/2026"
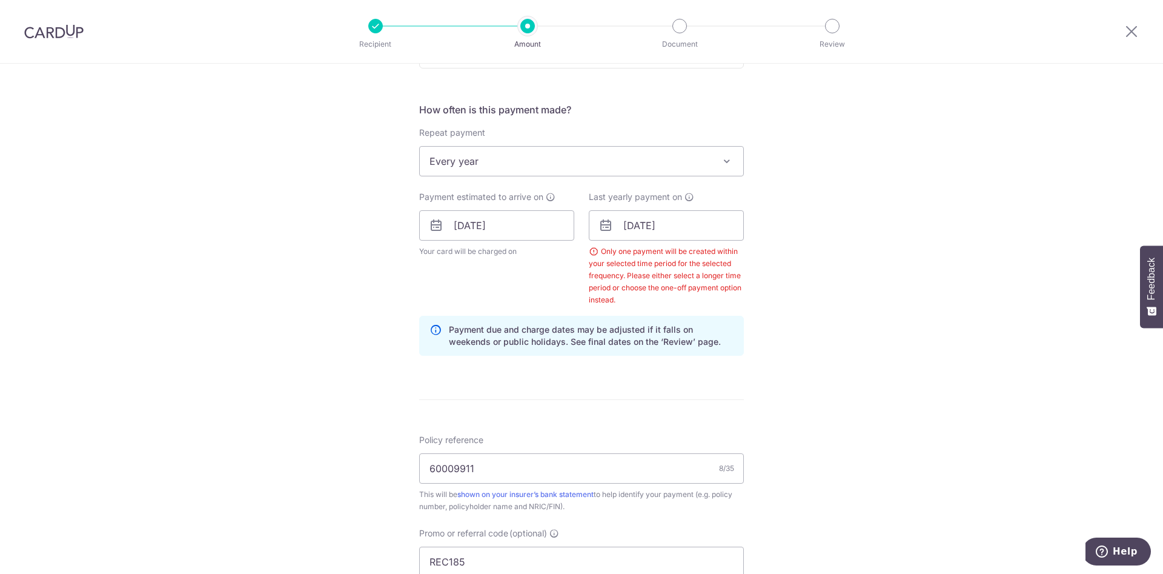
scroll to position [738, 0]
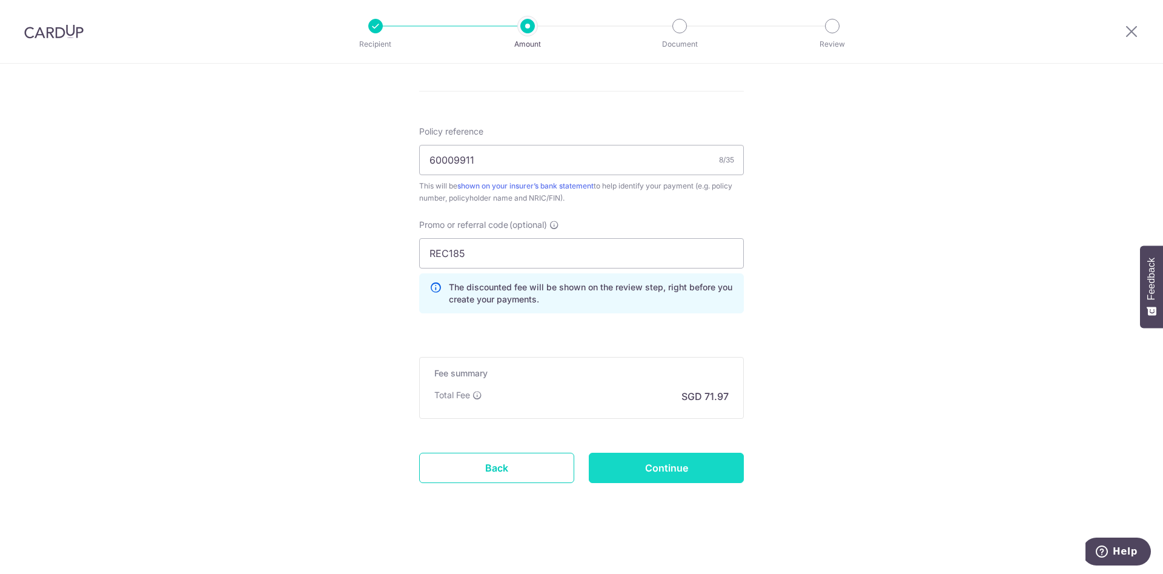
click at [689, 468] on input "Continue" at bounding box center [666, 467] width 155 height 30
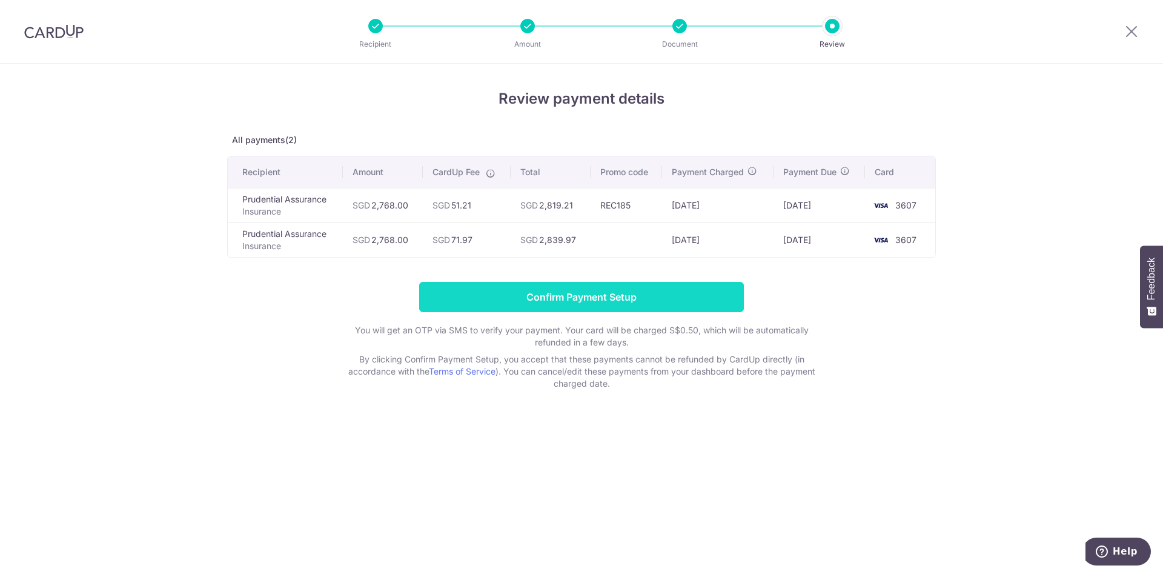
click at [655, 297] on input "Confirm Payment Setup" at bounding box center [581, 297] width 325 height 30
